Goal: Information Seeking & Learning: Learn about a topic

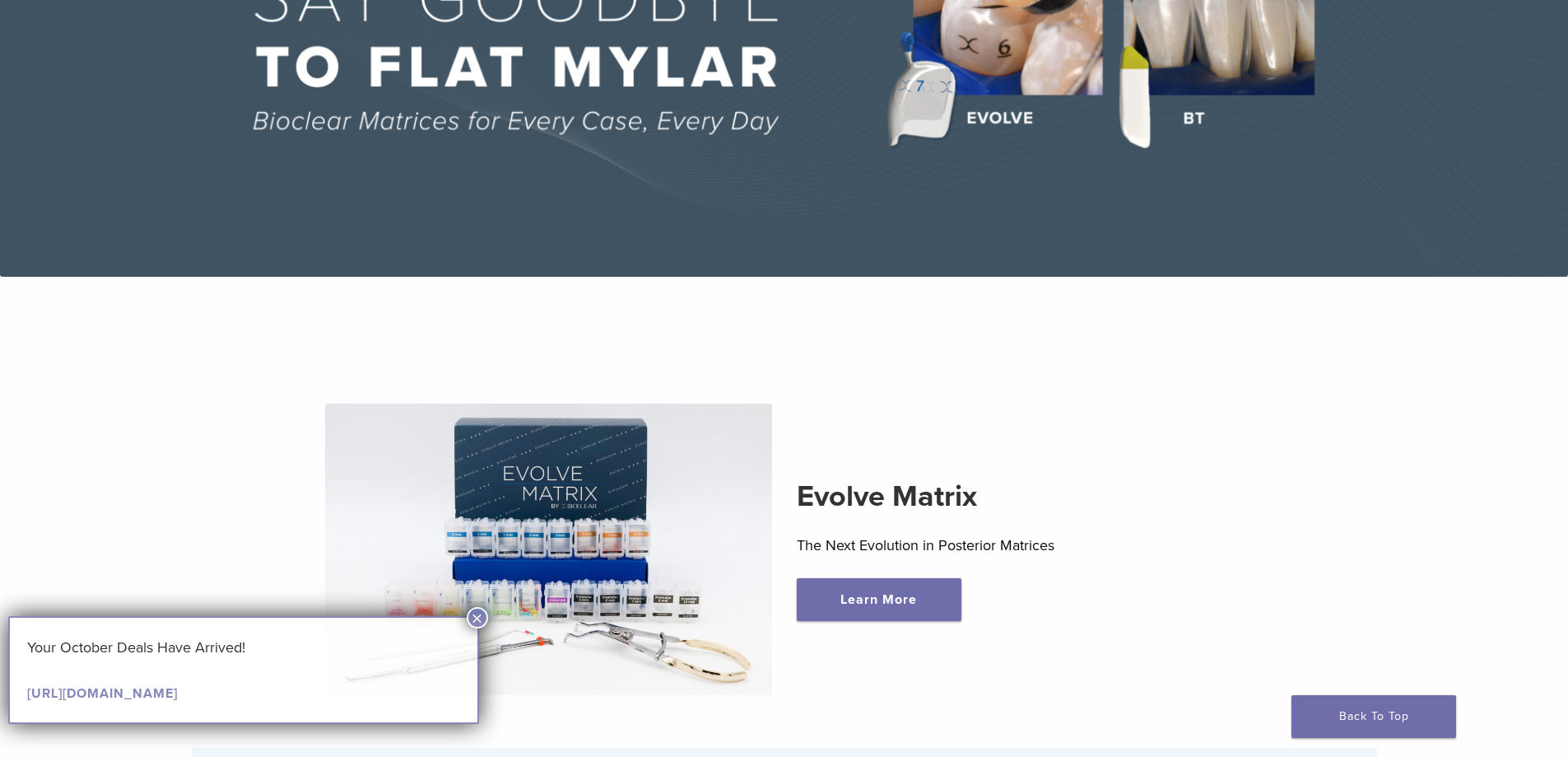
scroll to position [494, 0]
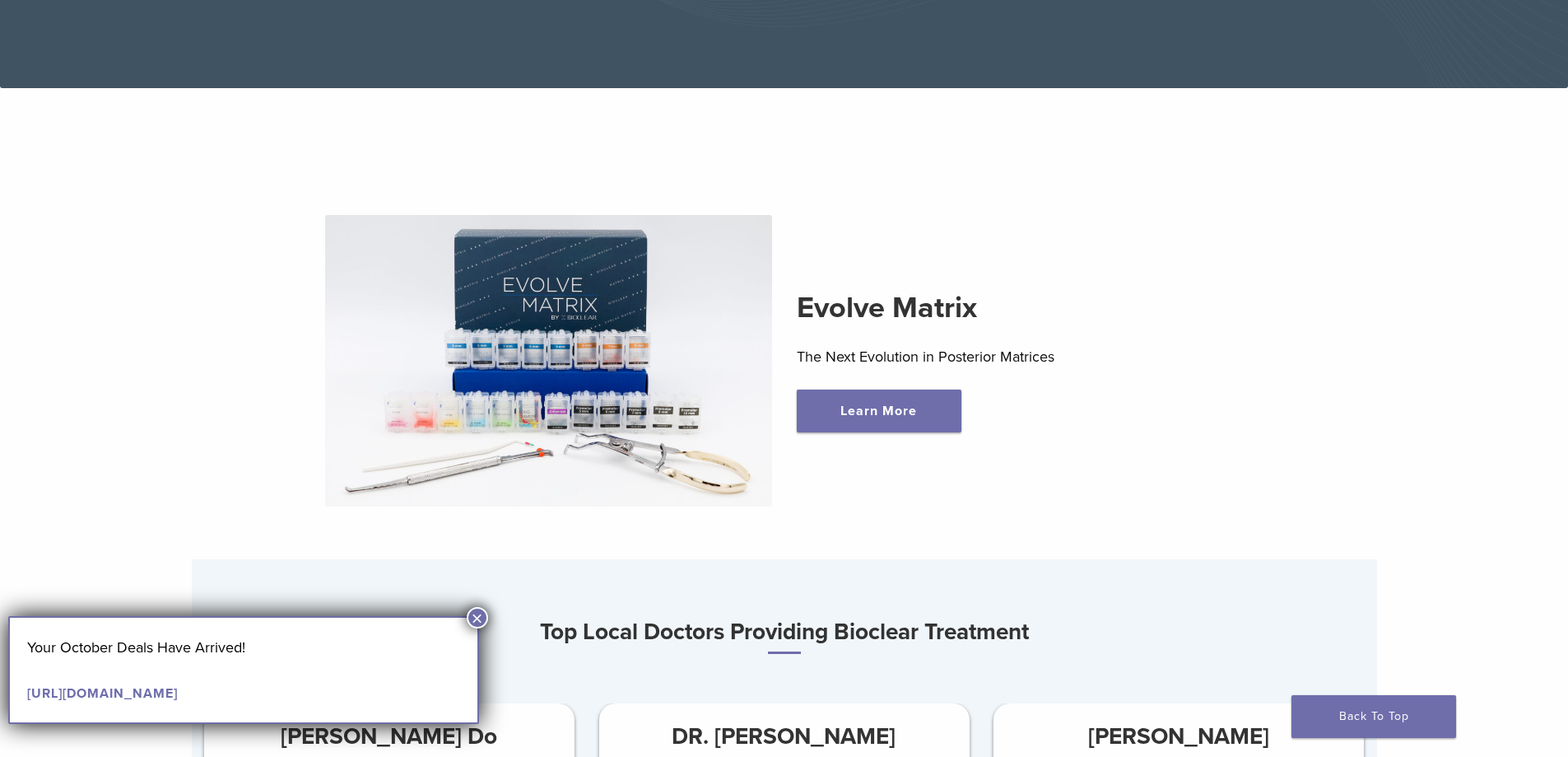
click at [478, 617] on button "×" at bounding box center [477, 617] width 21 height 21
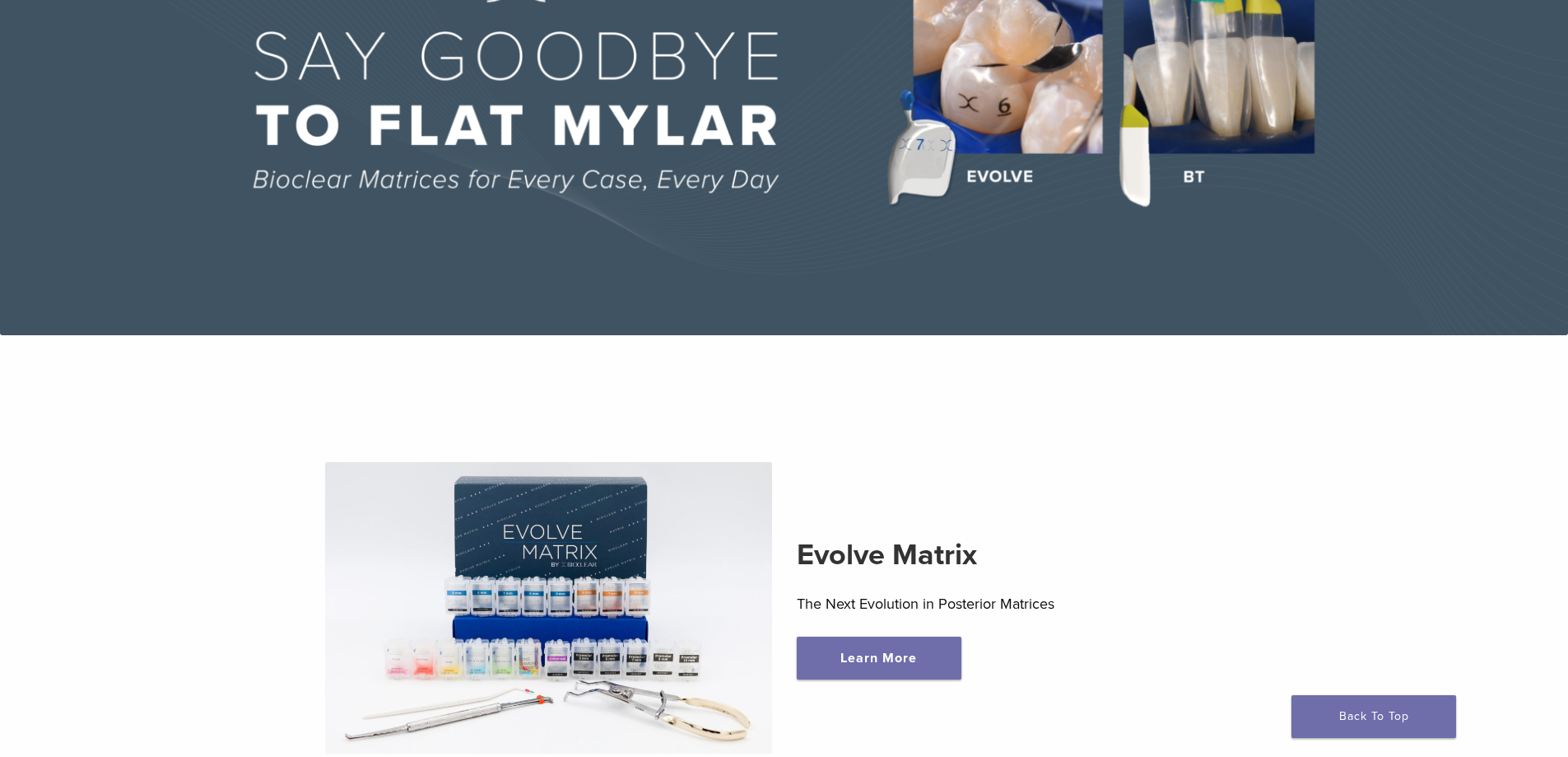
scroll to position [0, 0]
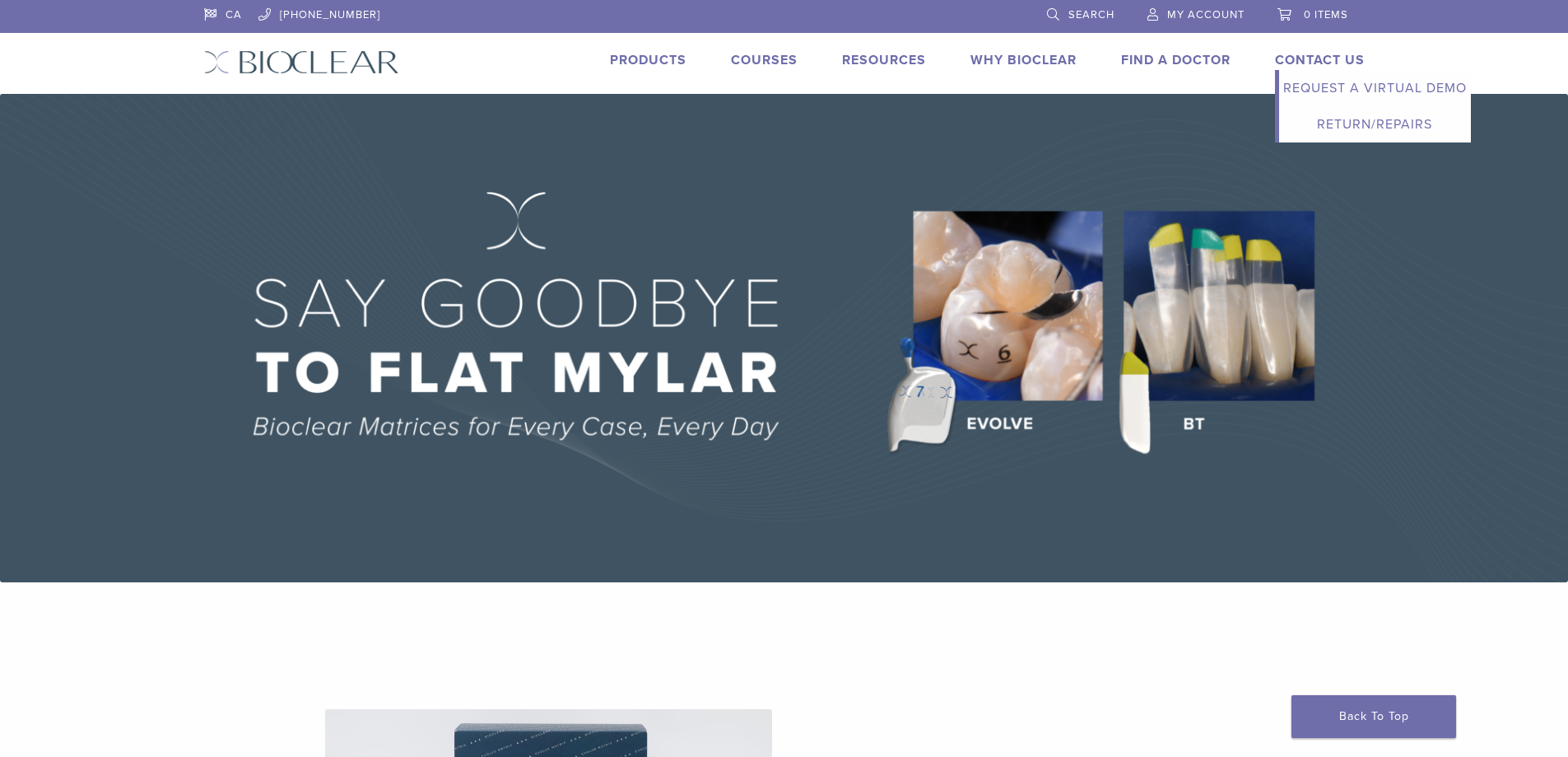
click at [1316, 91] on link "Request a Virtual Demo" at bounding box center [1374, 88] width 192 height 36
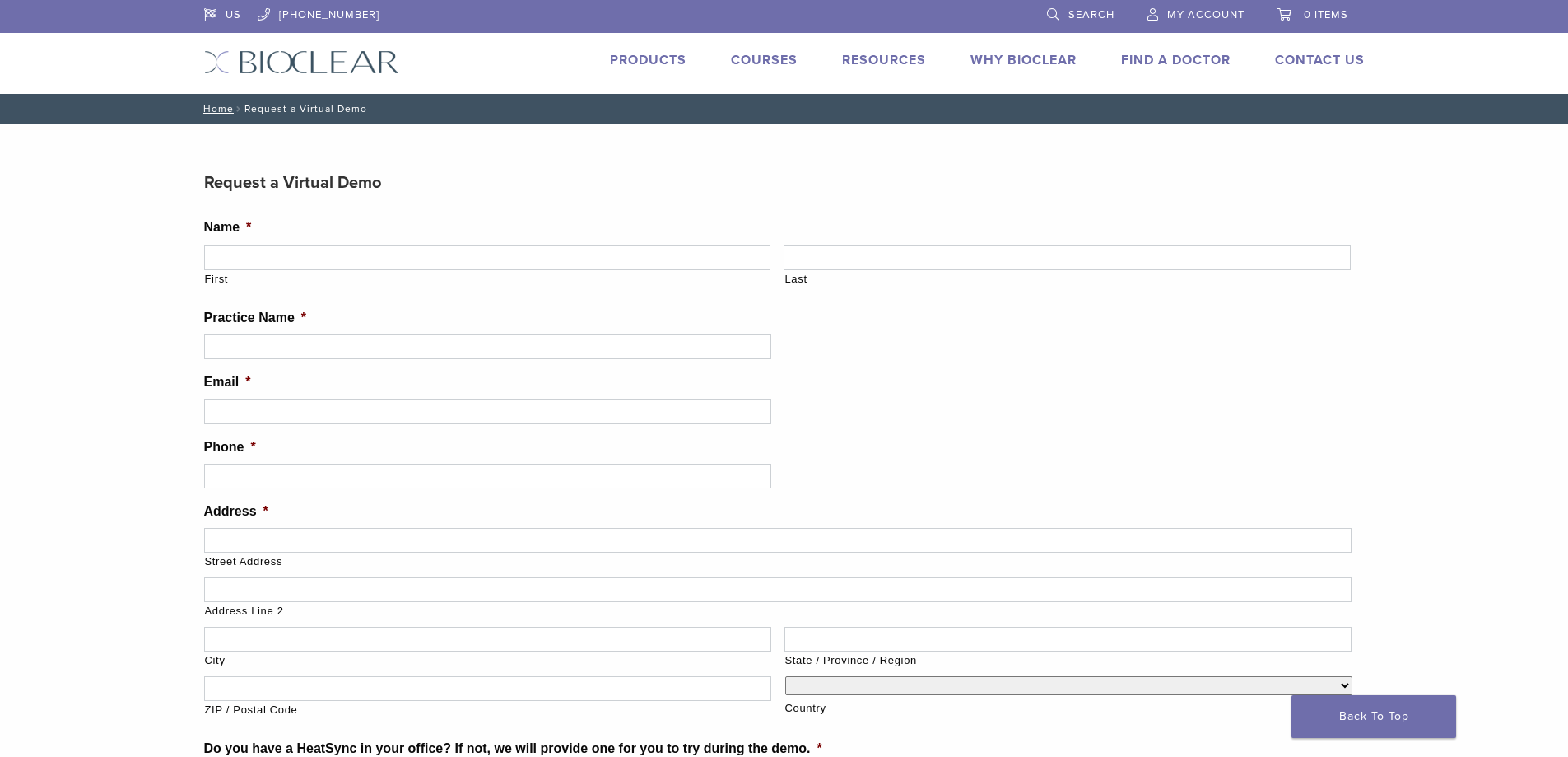
click at [649, 44] on div "US 1.855.712.5327 Search My Account 0 items Cart No products in the cart. Back …" at bounding box center [784, 46] width 1185 height 94
click at [652, 60] on link "Products" at bounding box center [648, 60] width 77 height 17
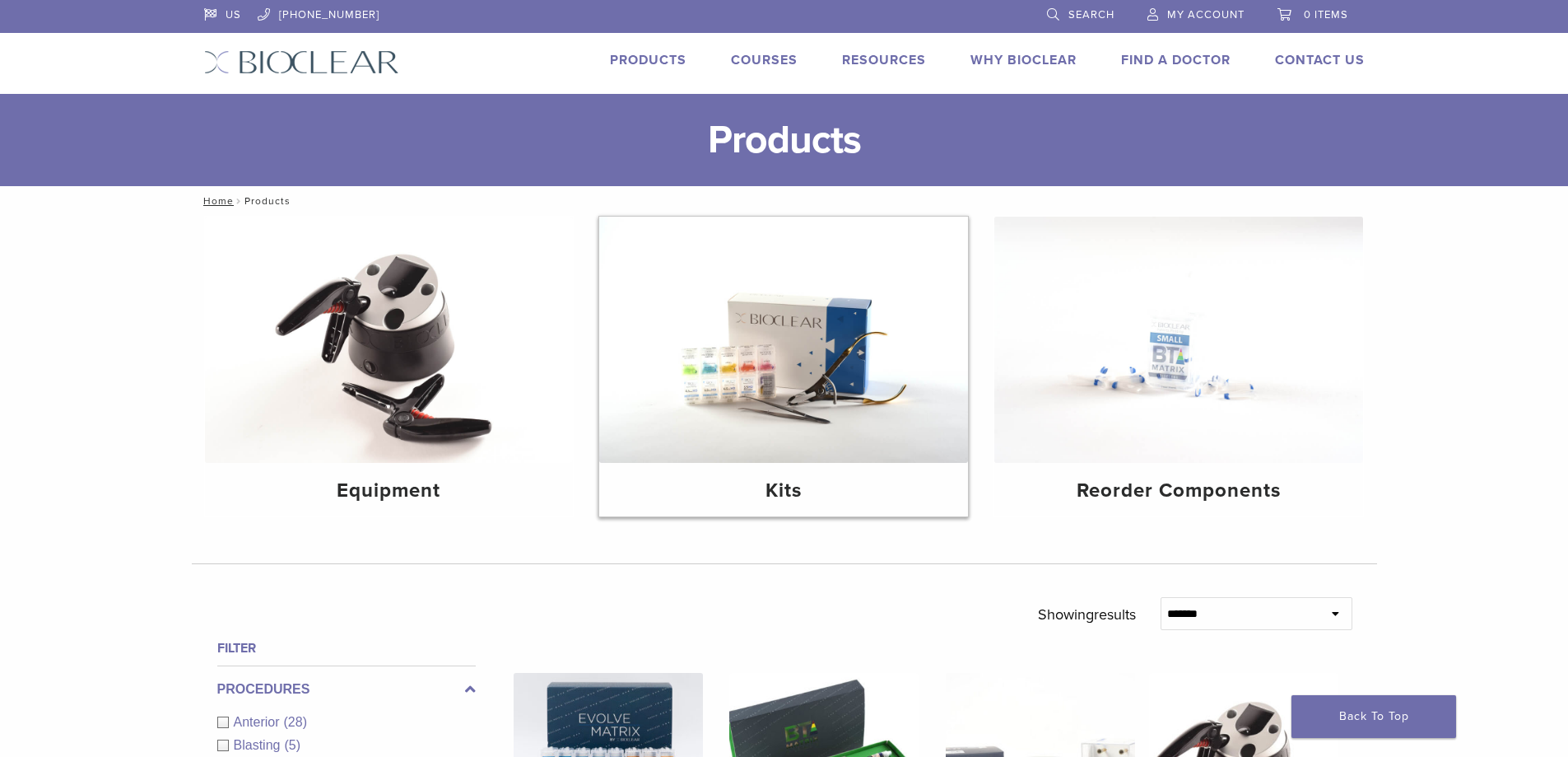
click at [714, 382] on img at bounding box center [784, 340] width 369 height 246
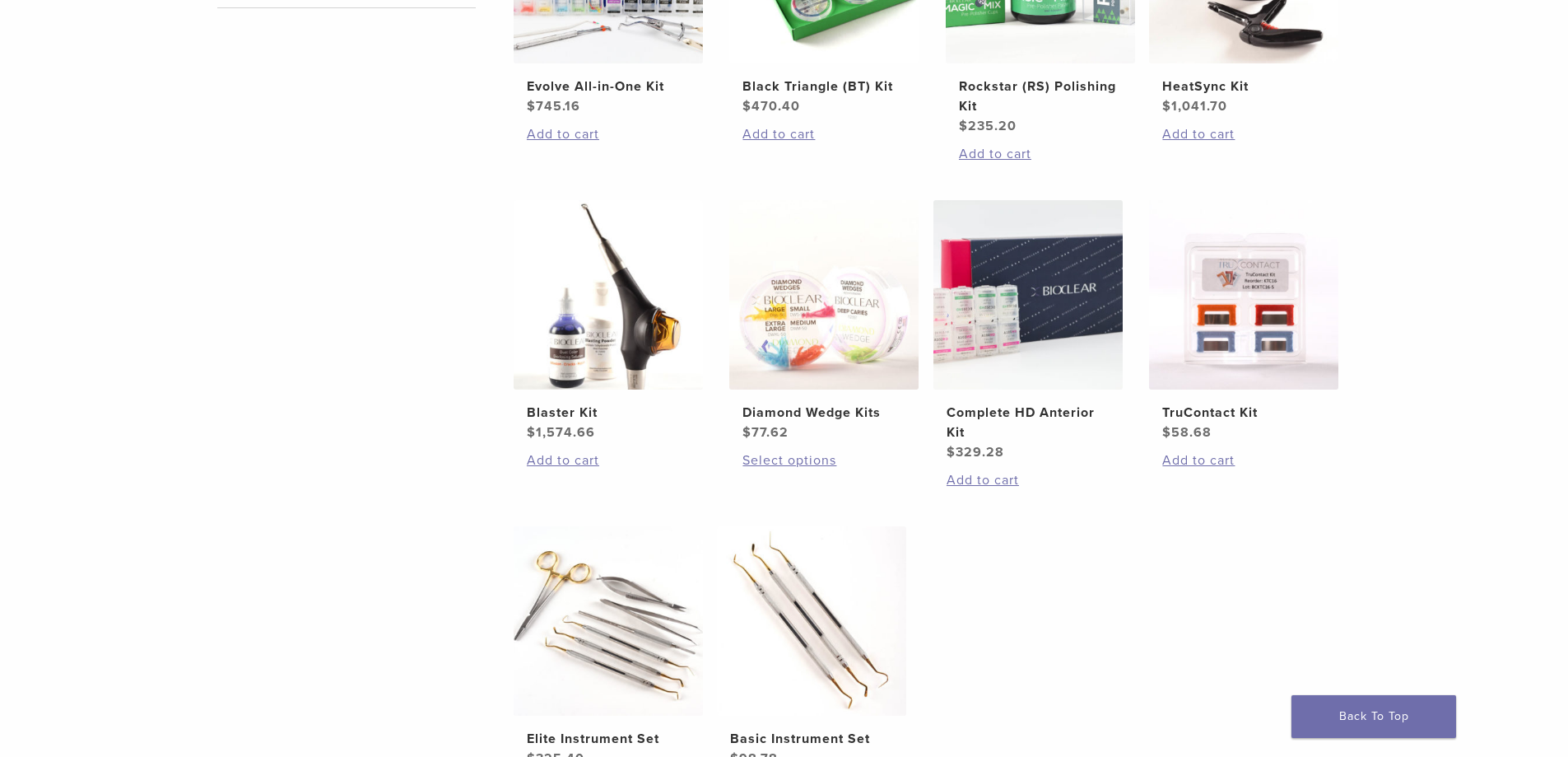
scroll to position [165, 0]
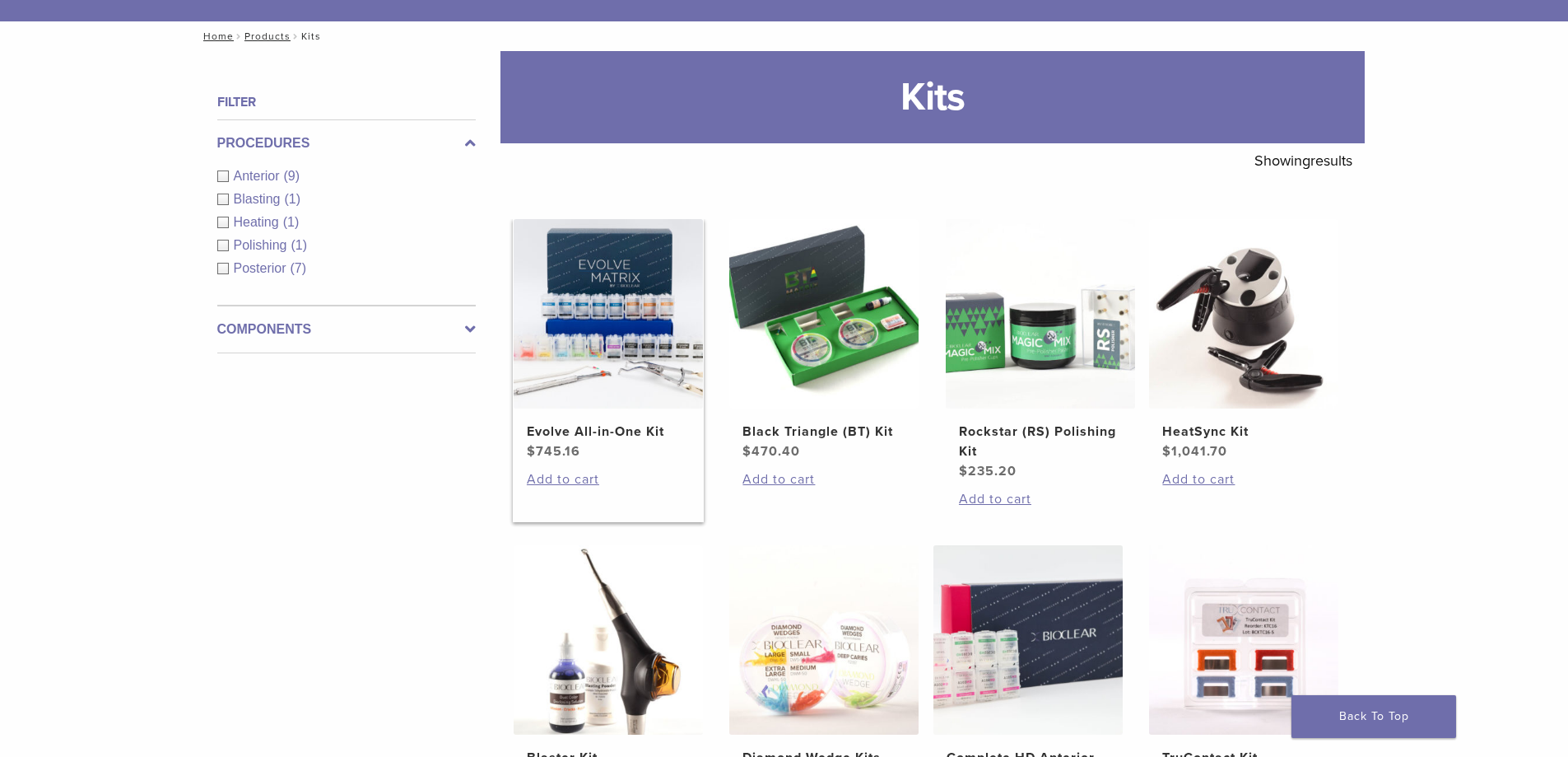
click at [638, 335] on img at bounding box center [608, 313] width 189 height 189
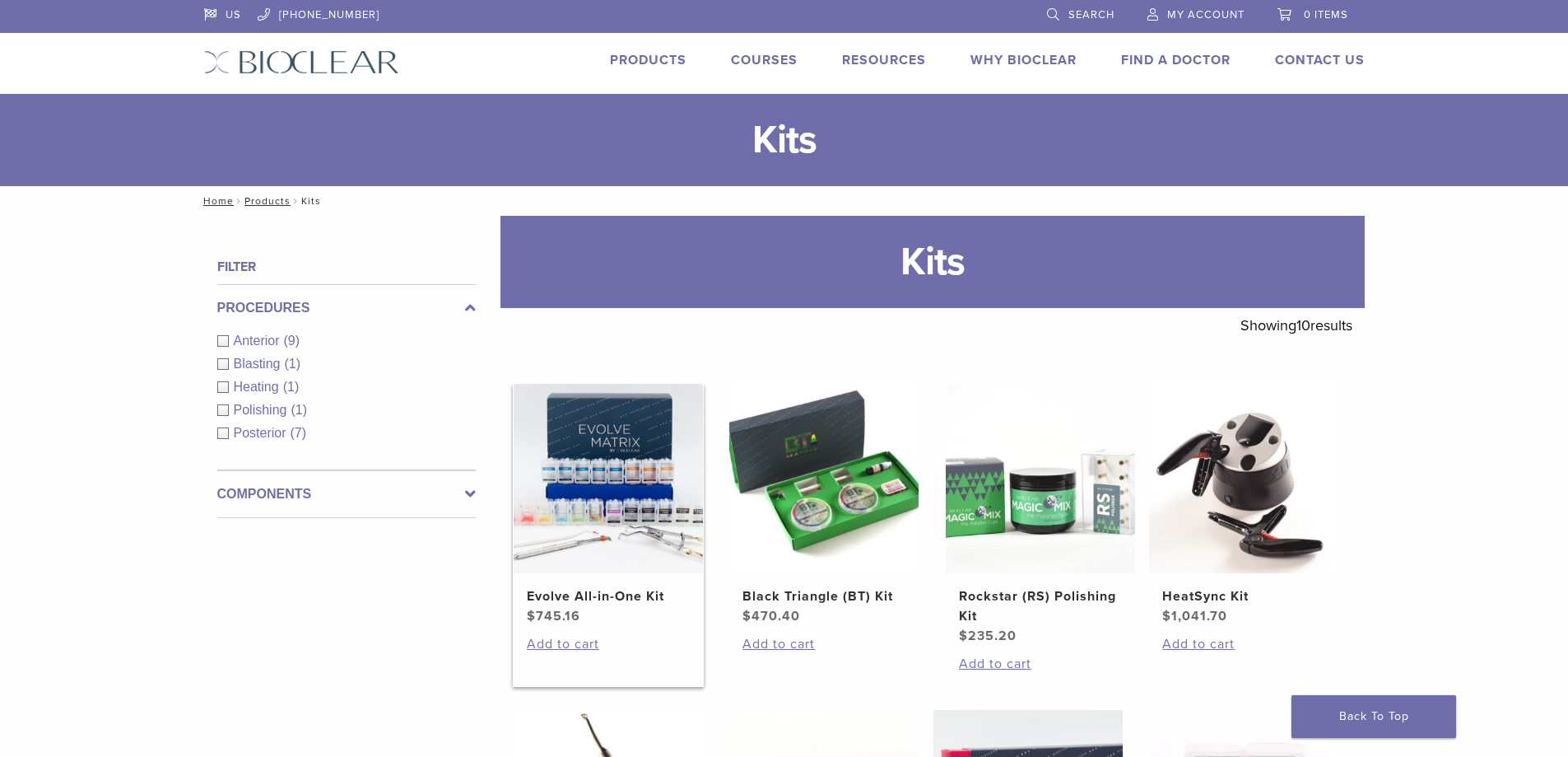
scroll to position [165, 0]
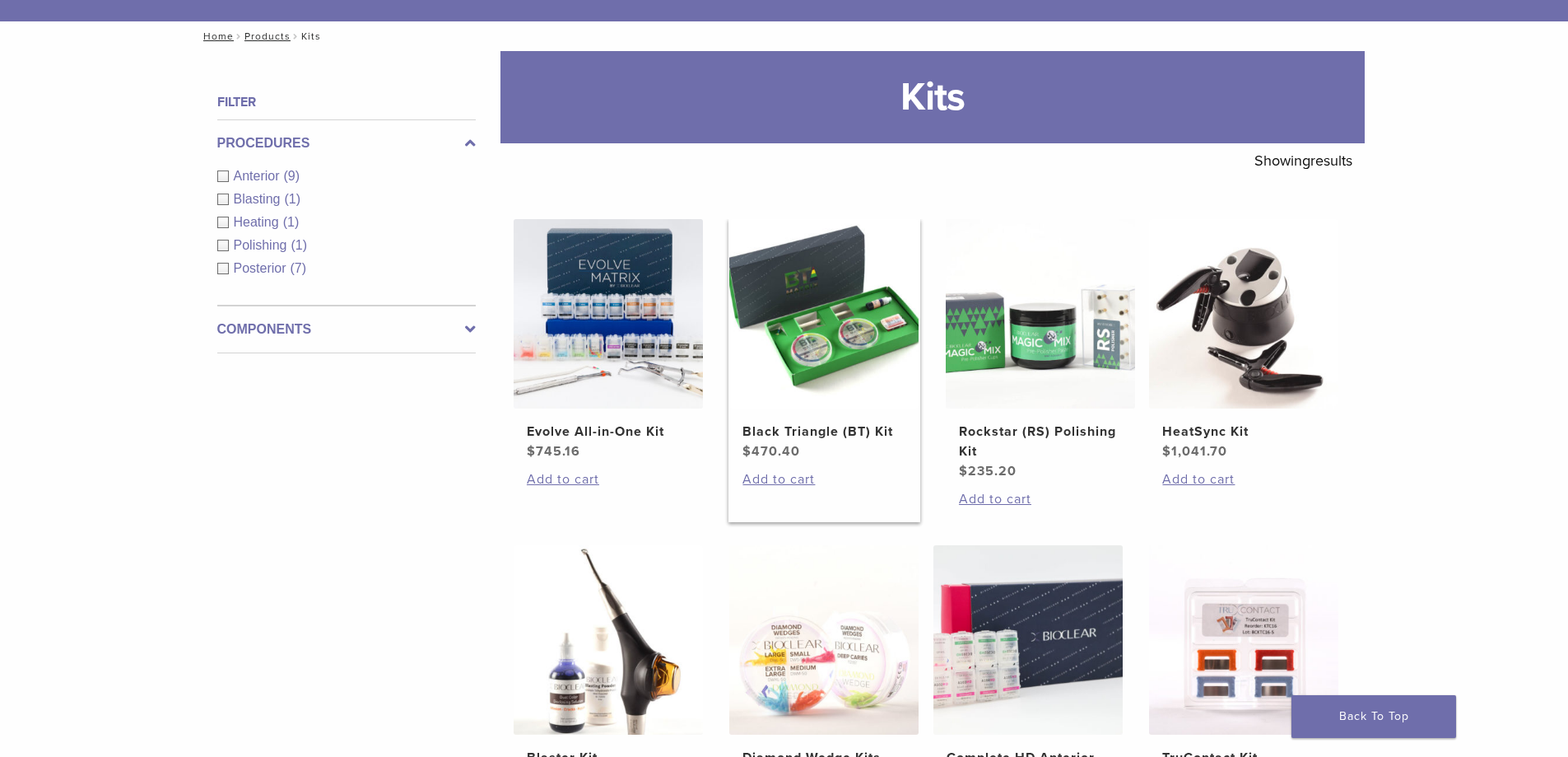
click at [862, 366] on img at bounding box center [823, 313] width 189 height 189
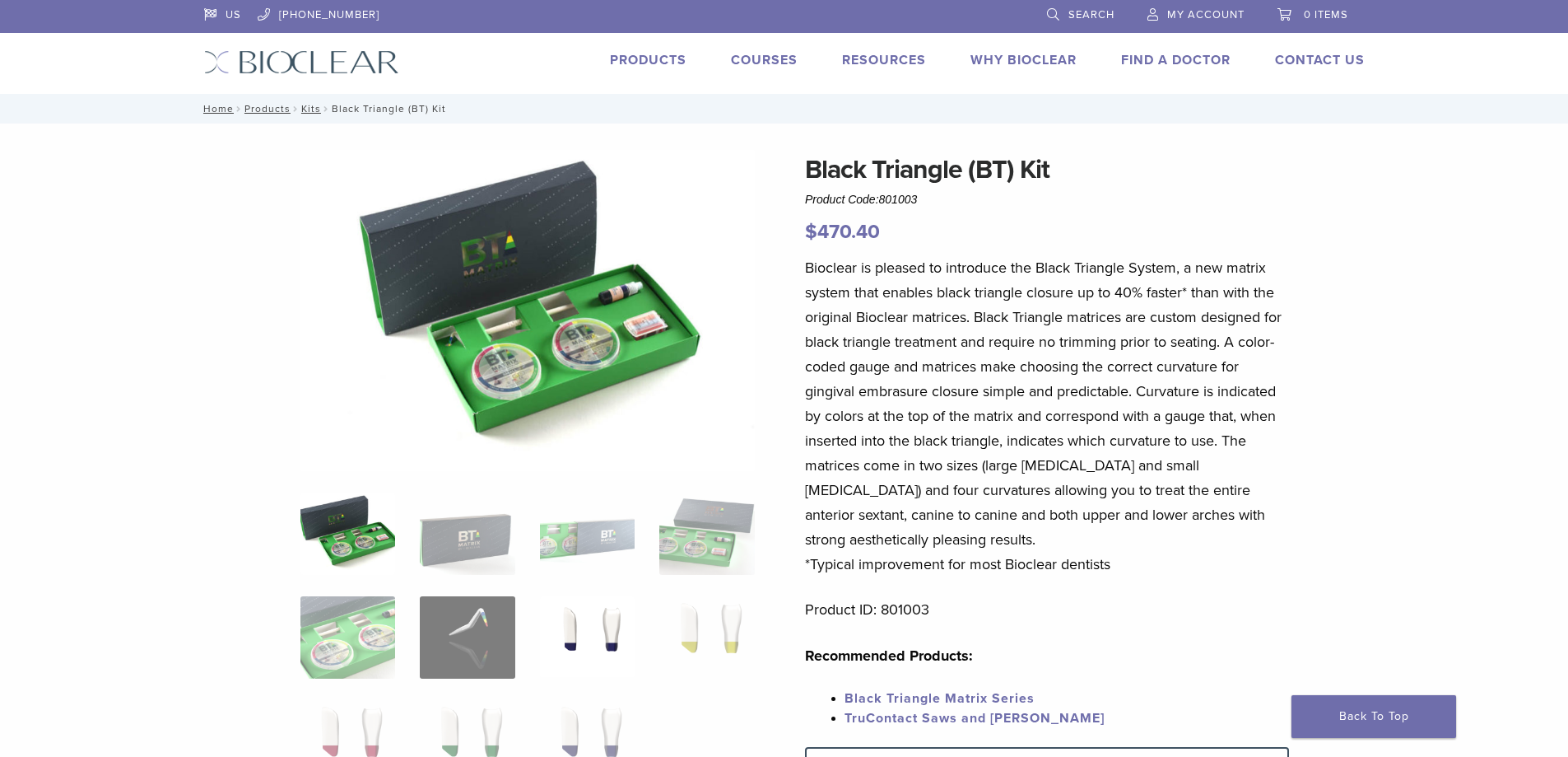
click at [580, 644] on img at bounding box center [587, 637] width 94 height 82
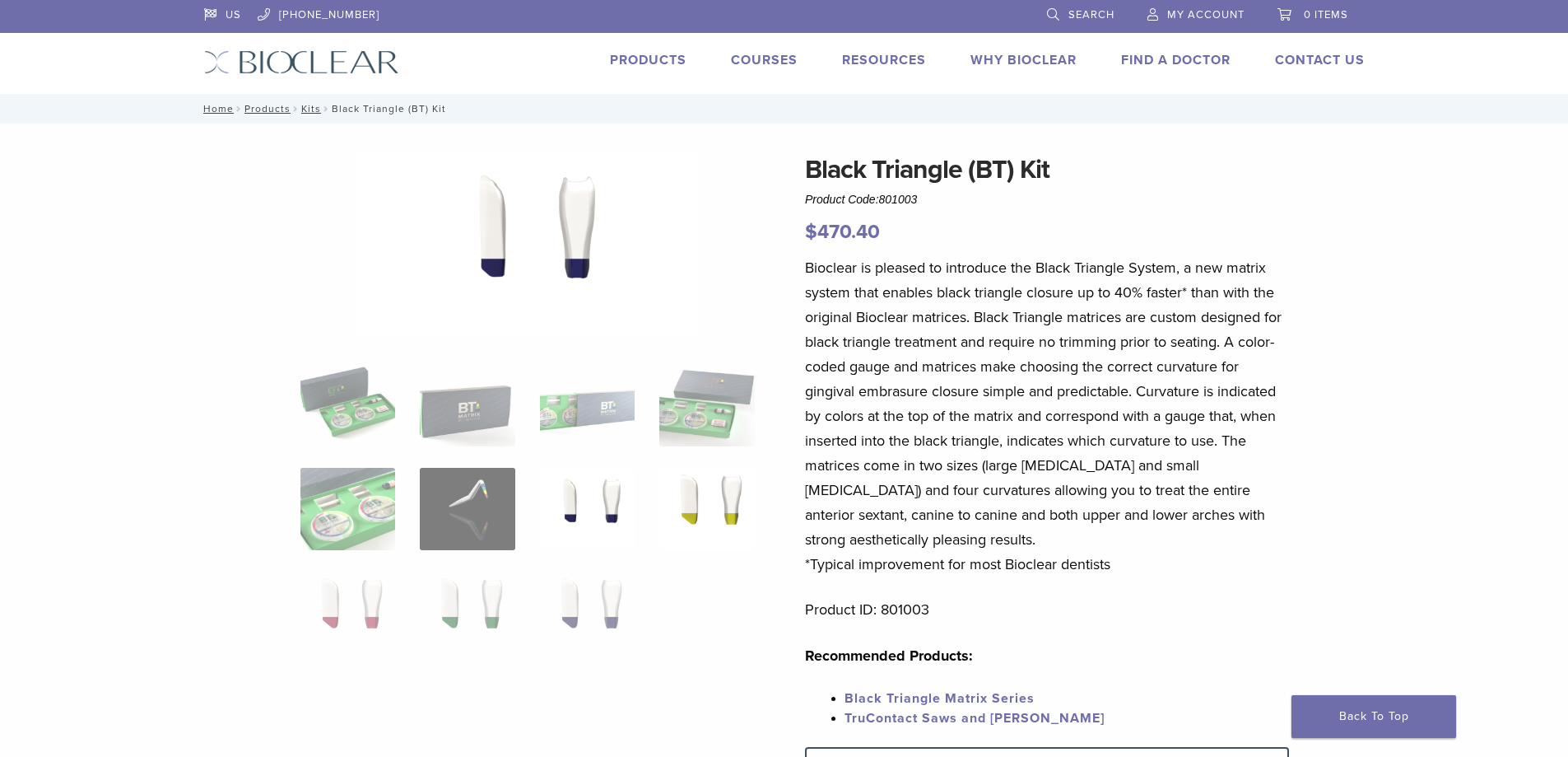
click at [733, 520] on img at bounding box center [707, 509] width 94 height 82
click at [341, 616] on img at bounding box center [347, 612] width 94 height 82
click at [460, 602] on img at bounding box center [467, 612] width 94 height 82
click at [586, 596] on img at bounding box center [587, 612] width 94 height 82
click at [599, 603] on img at bounding box center [587, 612] width 94 height 82
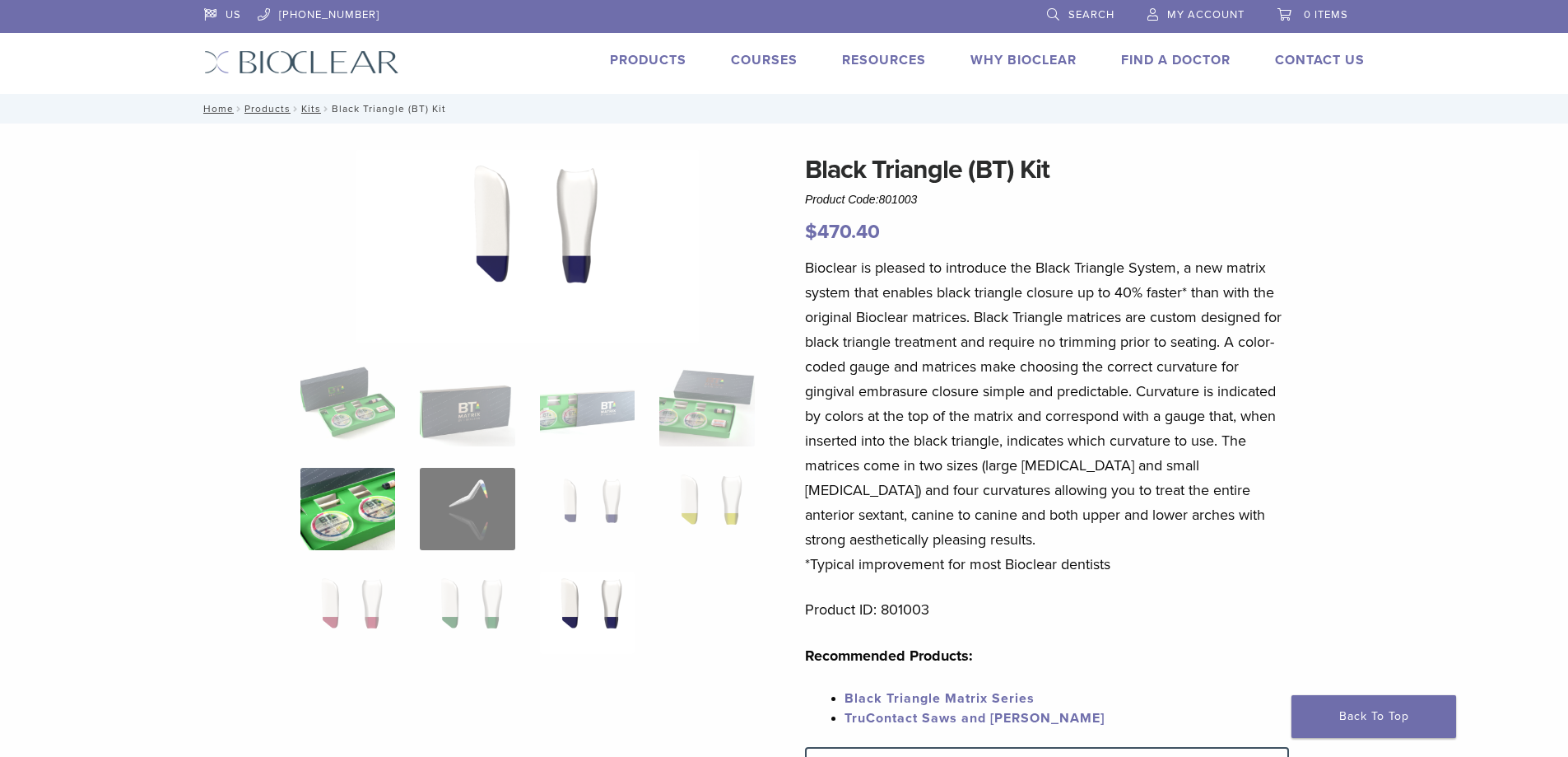
click at [338, 482] on img at bounding box center [347, 509] width 94 height 82
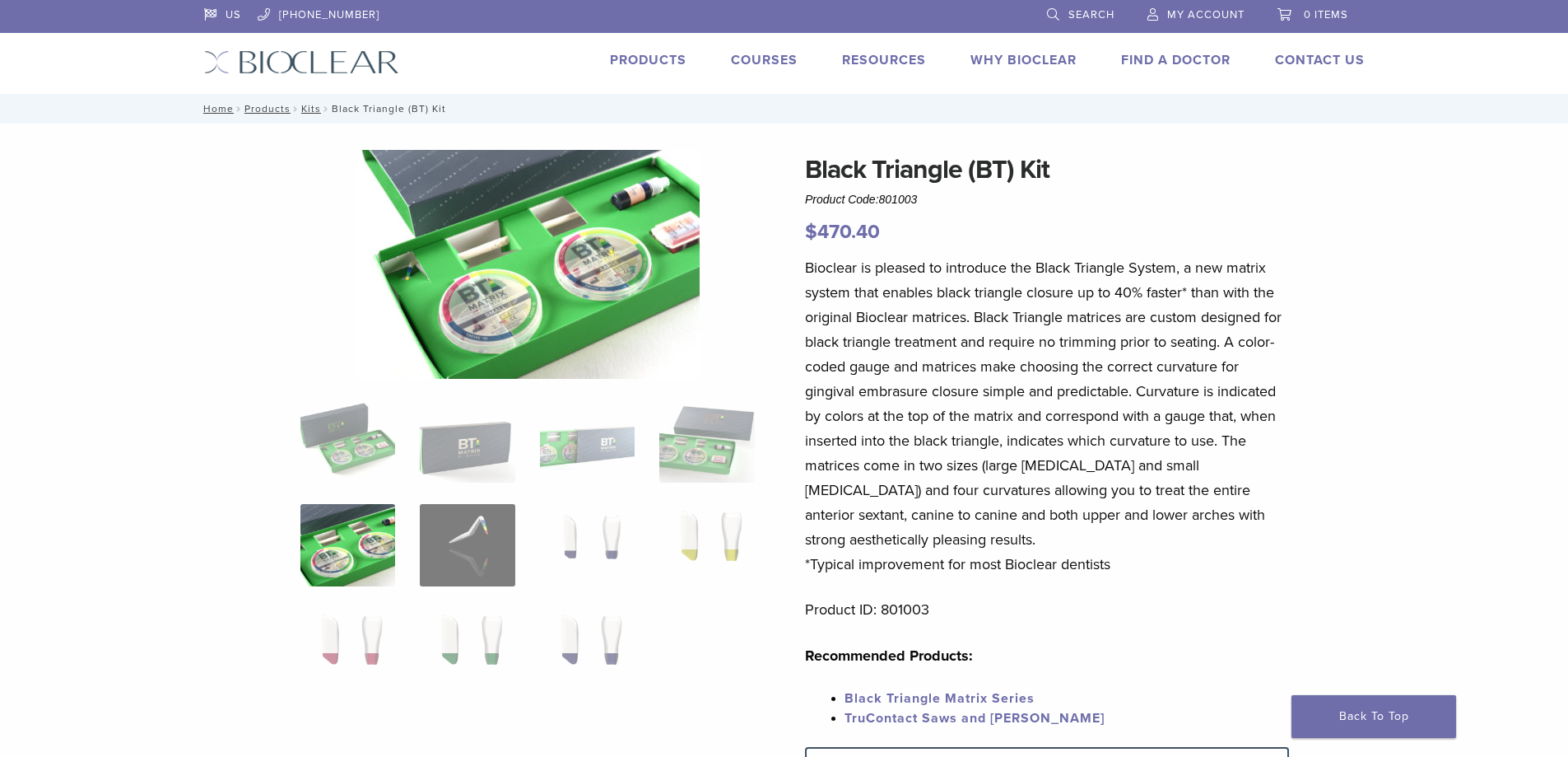
drag, startPoint x: 359, startPoint y: 442, endPoint x: 394, endPoint y: 429, distance: 37.3
click at [373, 434] on img at bounding box center [347, 441] width 94 height 82
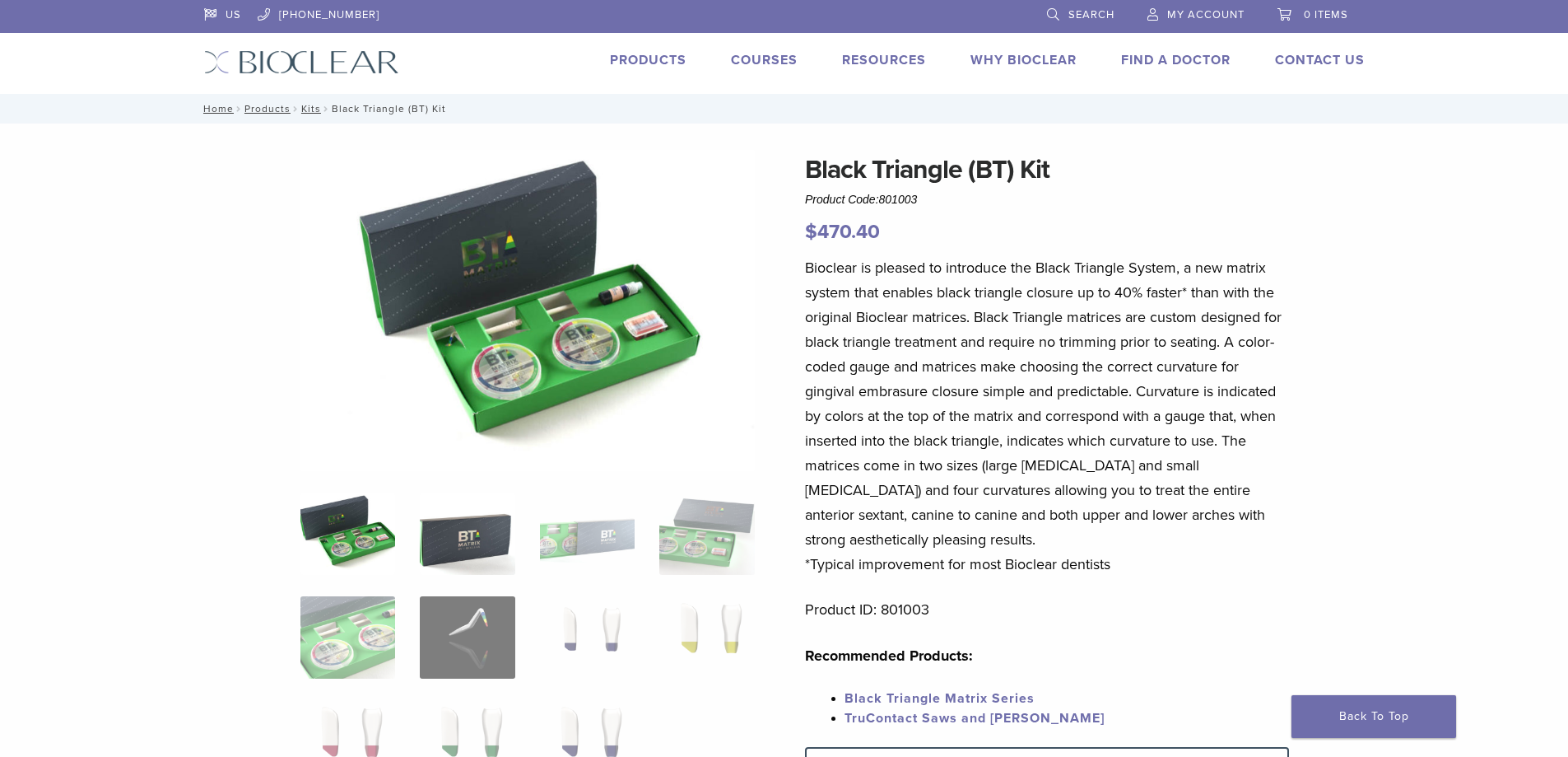
click at [472, 509] on img at bounding box center [467, 533] width 94 height 82
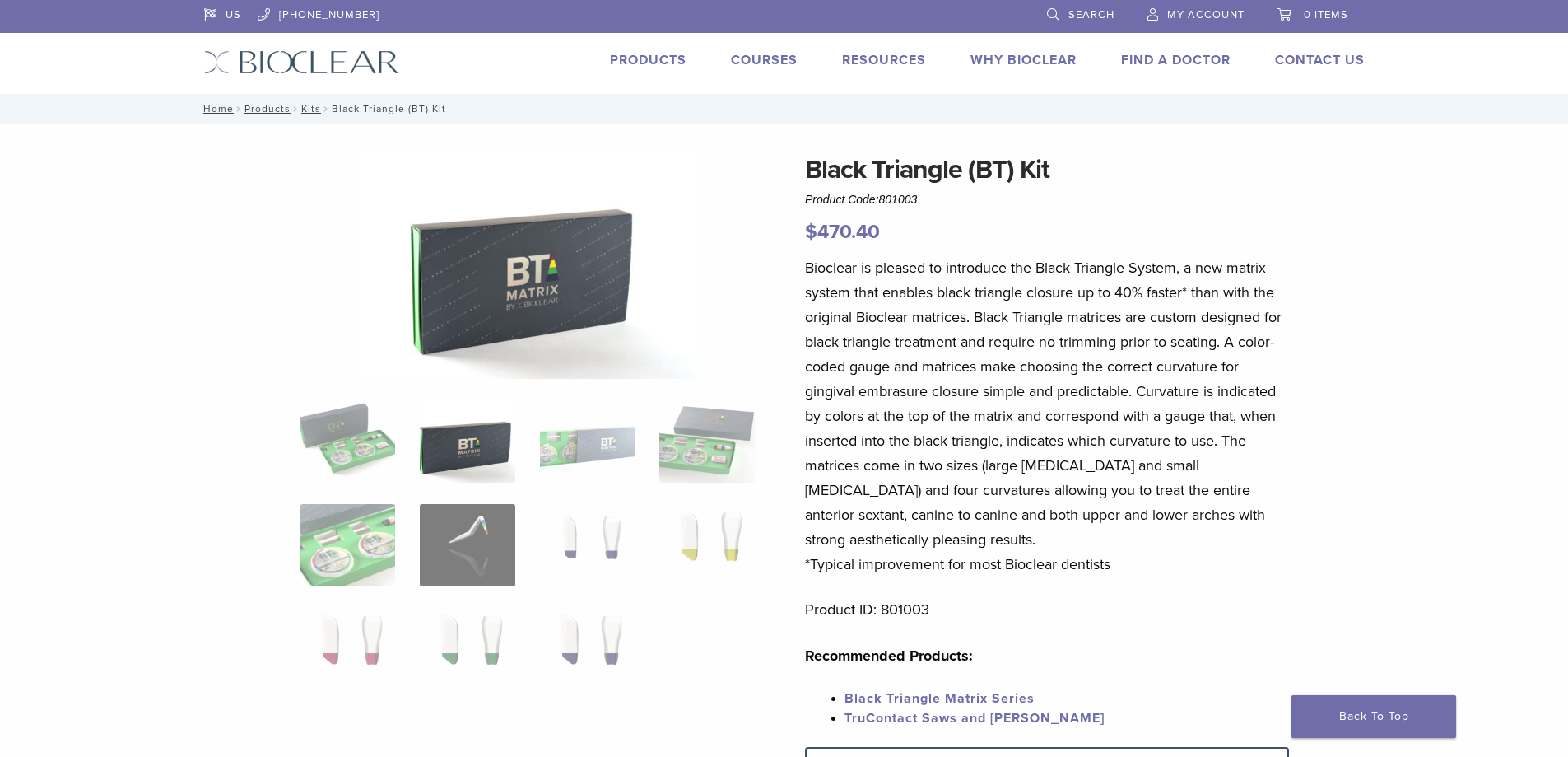
click at [746, 60] on link "Courses" at bounding box center [764, 60] width 67 height 17
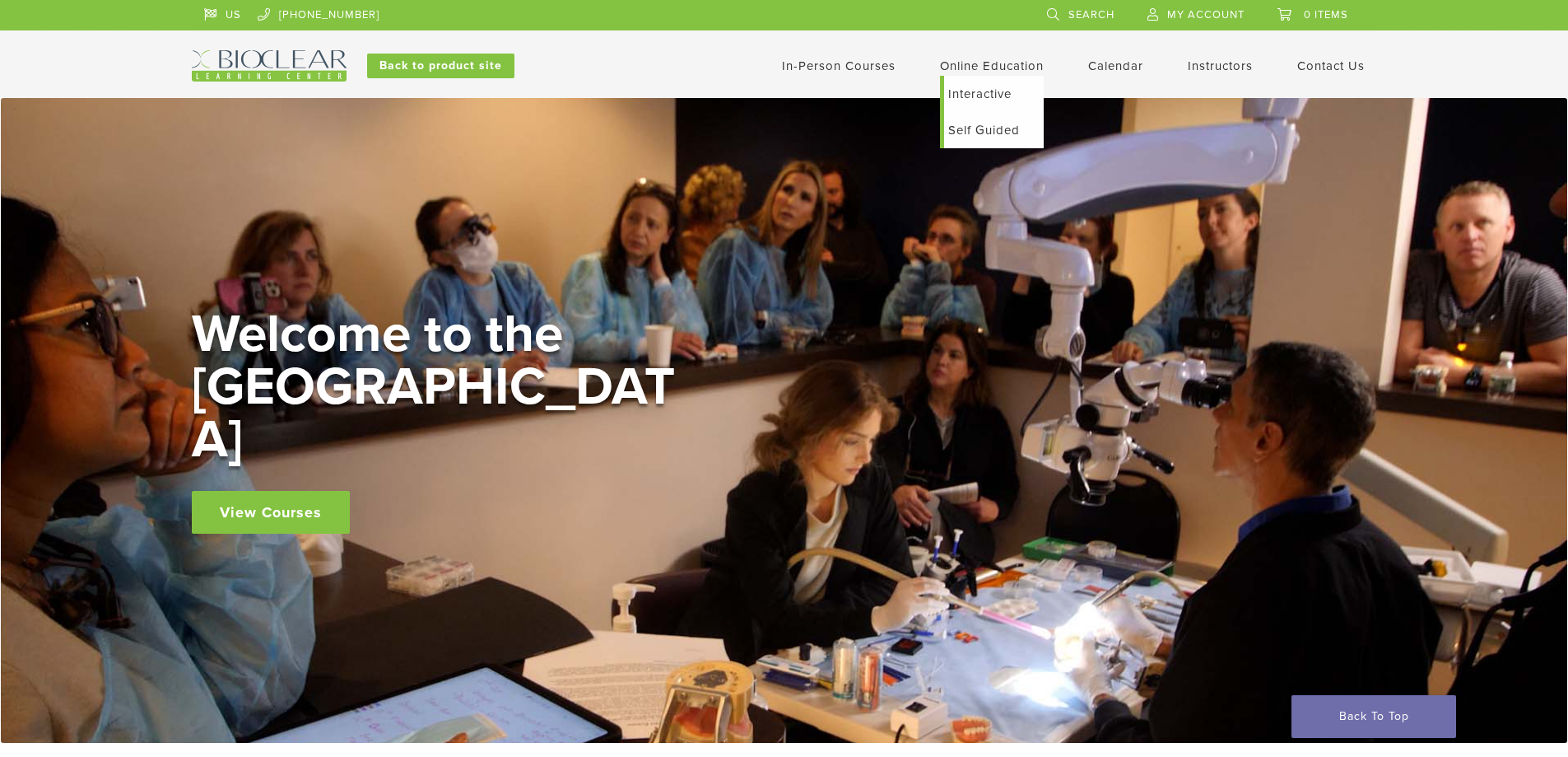
click at [1006, 63] on link "Online Education" at bounding box center [992, 66] width 104 height 15
click at [975, 65] on link "Online Education" at bounding box center [992, 66] width 104 height 15
click at [287, 491] on link "View Courses" at bounding box center [270, 512] width 158 height 43
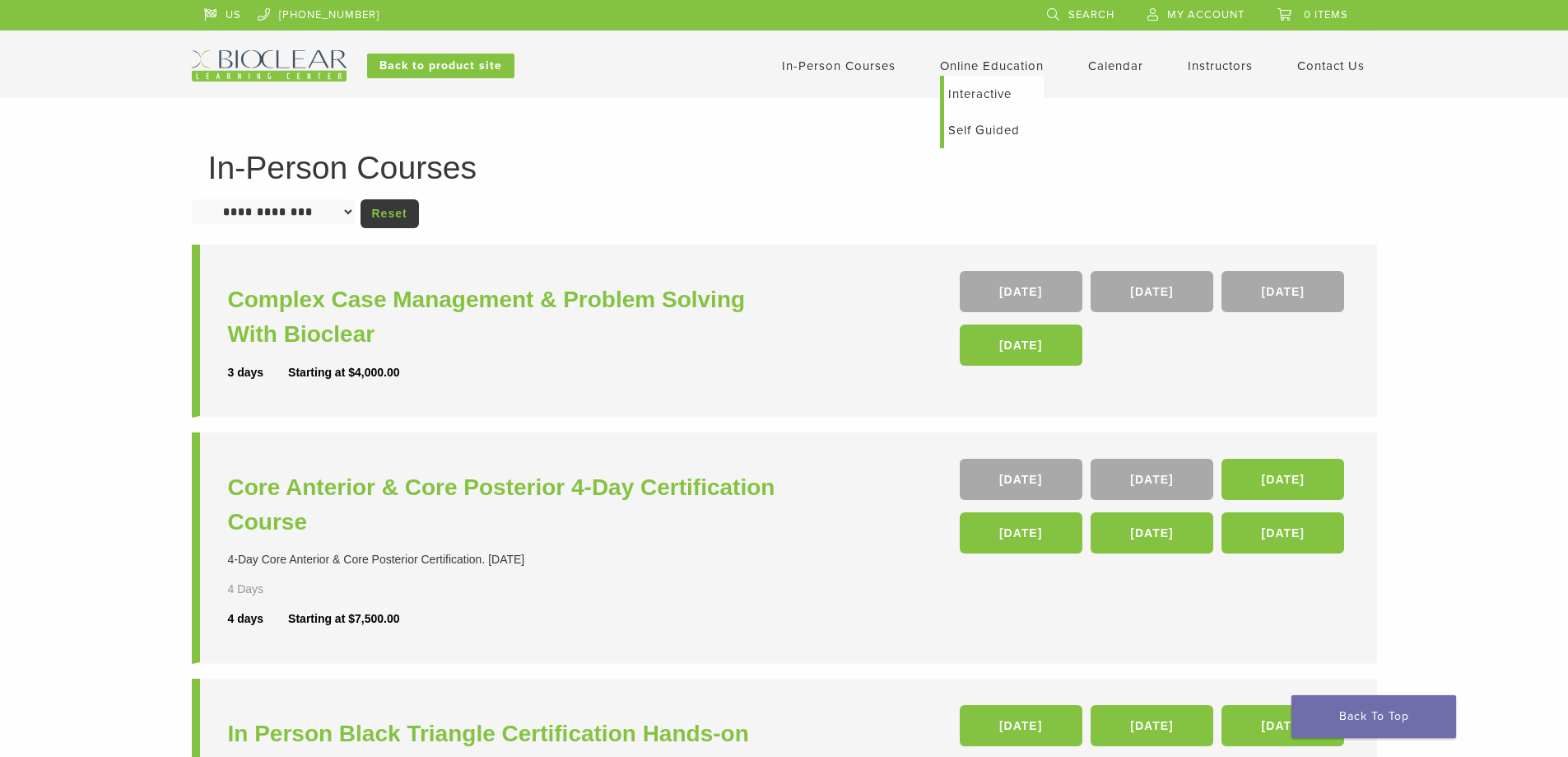
click at [977, 58] on link "Online Education" at bounding box center [992, 66] width 104 height 15
click at [959, 73] on li "Online Education Interactive Self Guided" at bounding box center [992, 65] width 104 height 19
click at [961, 97] on link "Interactive" at bounding box center [994, 94] width 100 height 36
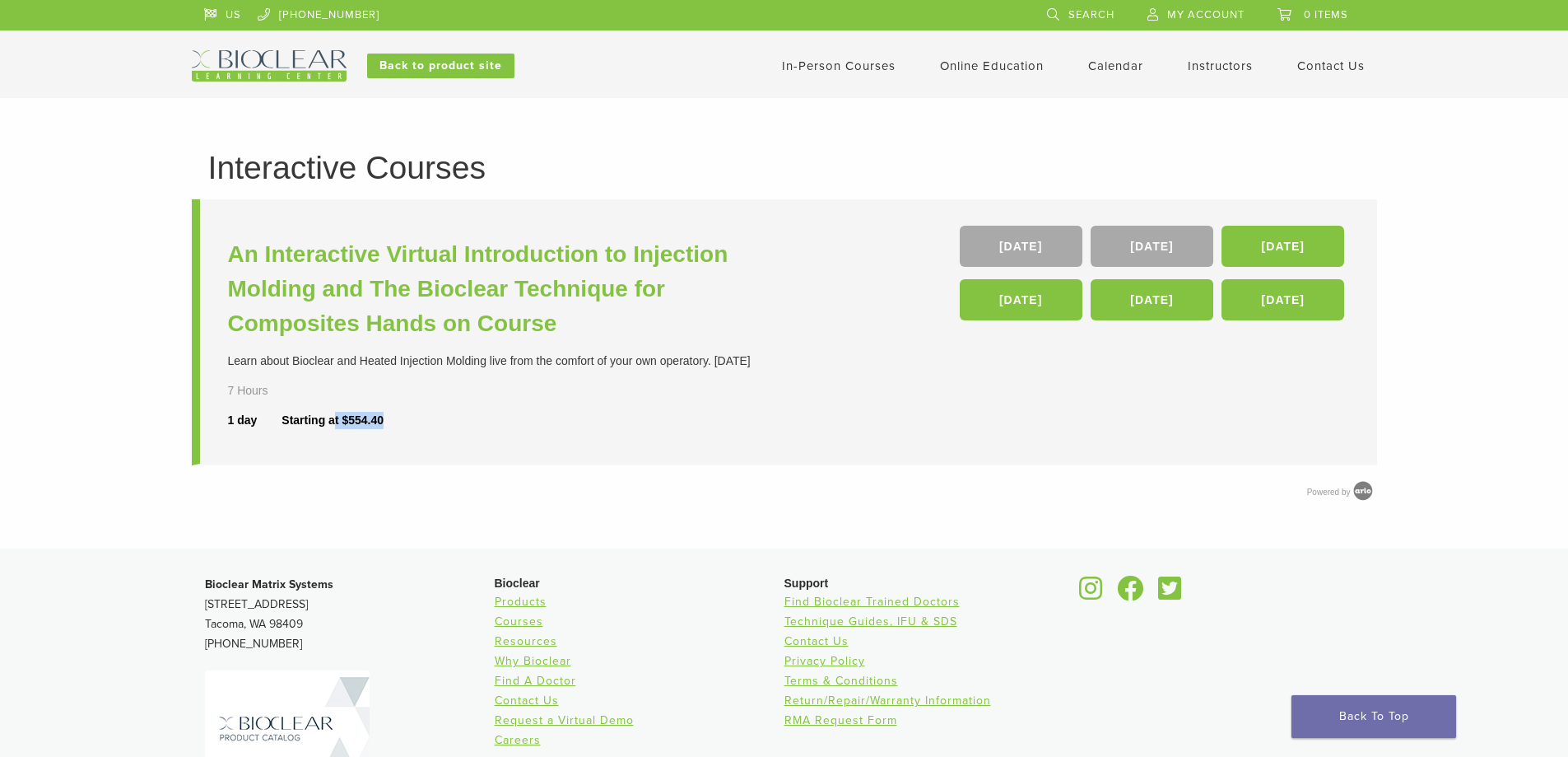
drag, startPoint x: 400, startPoint y: 426, endPoint x: 523, endPoint y: 426, distance: 123.0
click at [514, 434] on div "An Interactive Virtual Introduction to Injection Molding and The Bioclear Techn…" at bounding box center [508, 332] width 560 height 211
click at [1017, 75] on li "Online Education Interactive Self Guided" at bounding box center [992, 65] width 104 height 19
click at [976, 139] on link "Self Guided" at bounding box center [994, 130] width 100 height 36
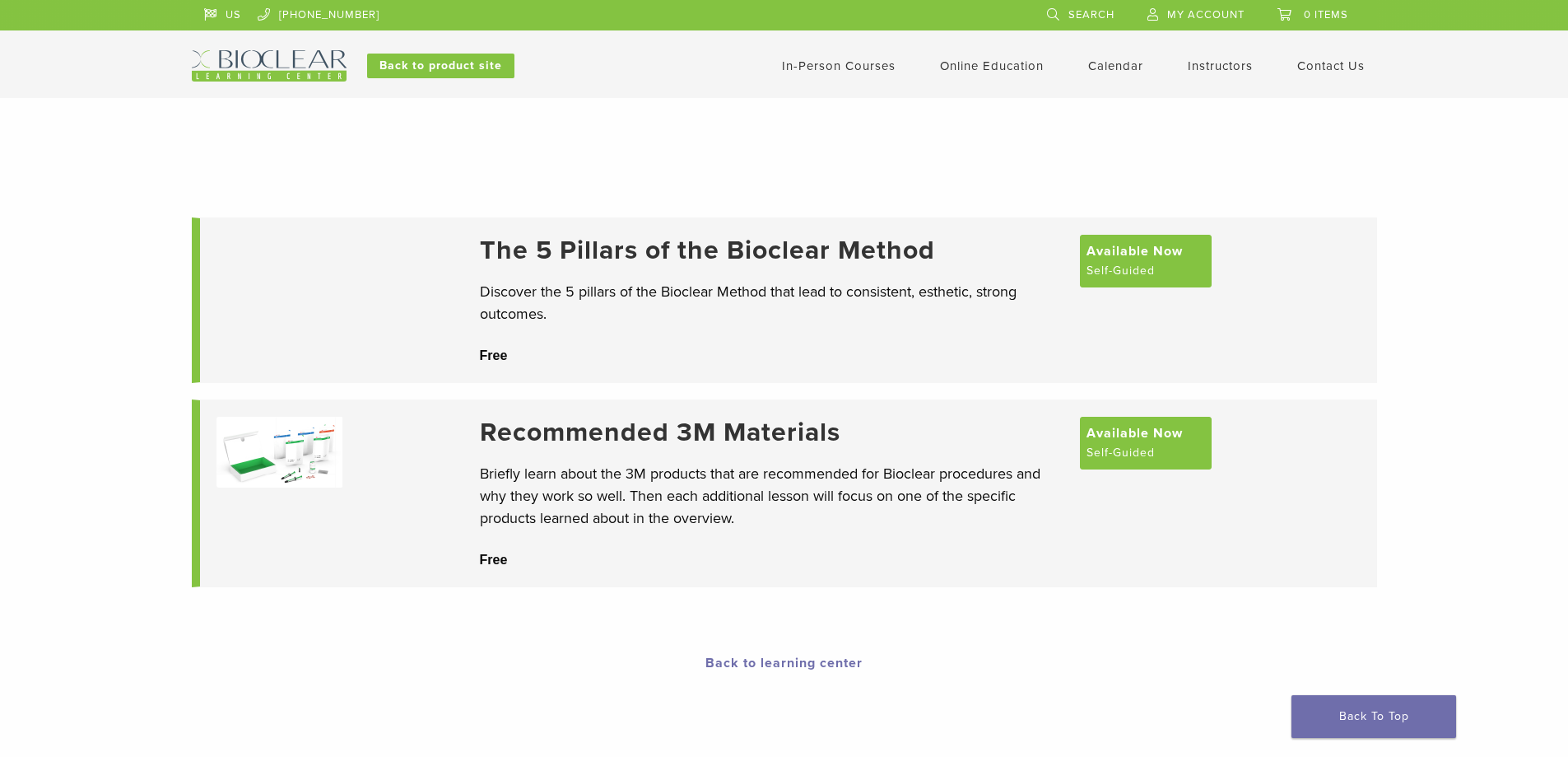
click at [606, 261] on h3 "The 5 Pillars of the Bioclear Method" at bounding box center [771, 250] width 583 height 32
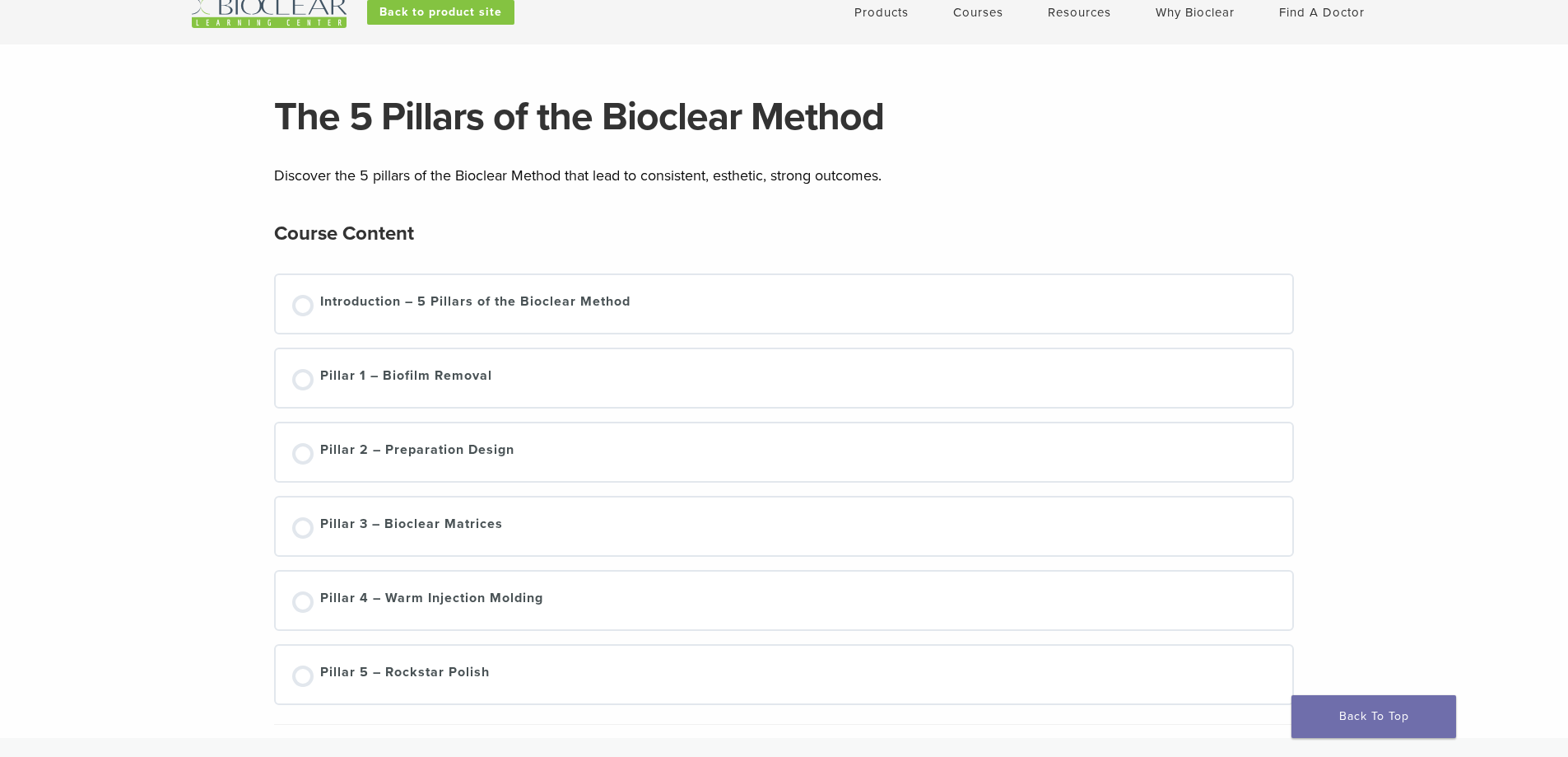
scroll to position [82, 0]
